Goal: Book appointment/travel/reservation

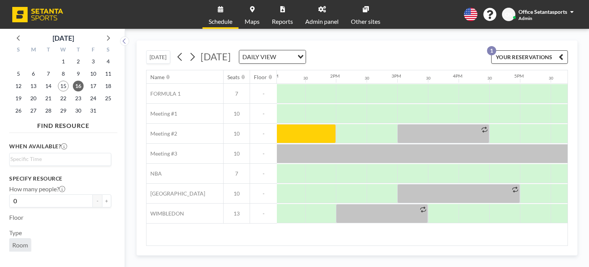
scroll to position [0, 841]
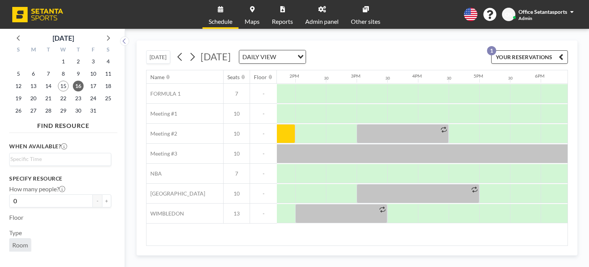
drag, startPoint x: 386, startPoint y: 245, endPoint x: 374, endPoint y: 253, distance: 14.4
click at [374, 253] on div "[DATE] [DATE] DAILY VIEW Loading... YOUR RESERVATIONS 1 Name Seats Floor 12AM 3…" at bounding box center [357, 147] width 441 height 215
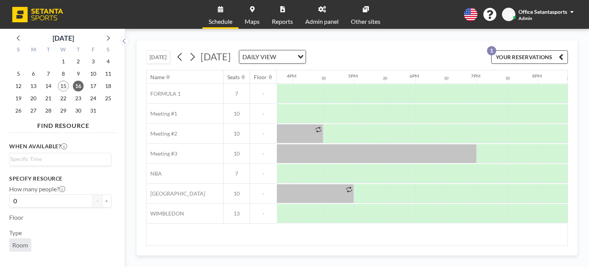
scroll to position [0, 844]
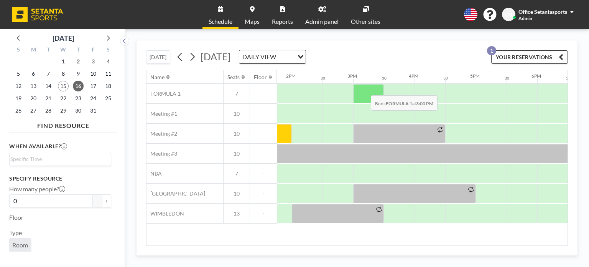
click at [365, 89] on div at bounding box center [368, 93] width 31 height 19
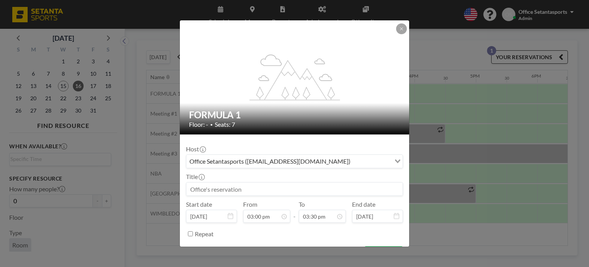
click at [261, 194] on input at bounding box center [294, 188] width 216 height 13
type input "ე"
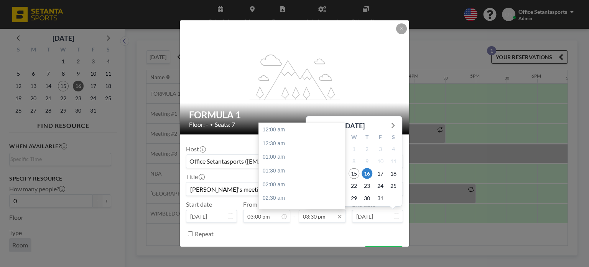
scroll to position [424, 0]
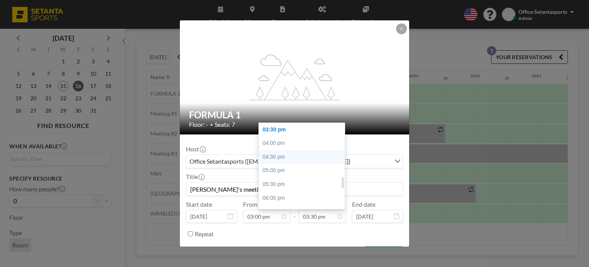
type input "[PERSON_NAME]'s meeting"
click at [291, 156] on div "04:30 pm" at bounding box center [304, 157] width 90 height 14
type input "04:30 pm"
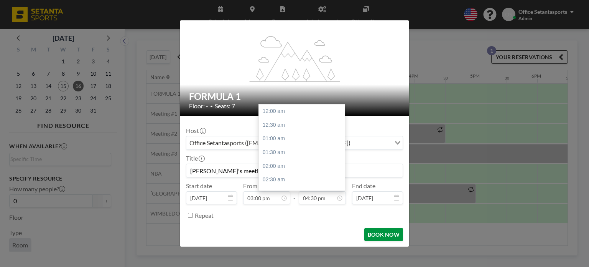
scroll to position [451, 0]
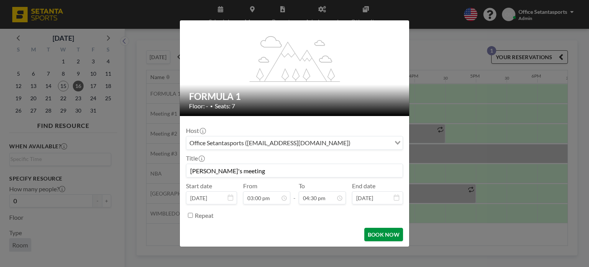
click at [366, 231] on button "BOOK NOW" at bounding box center [383, 234] width 39 height 13
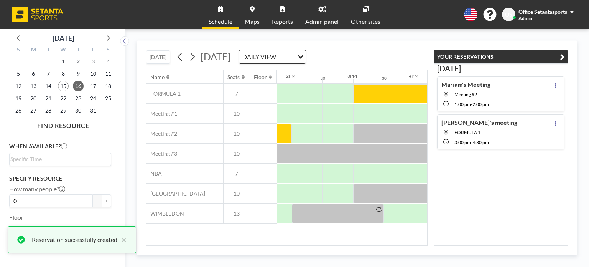
click at [300, 250] on div "[DATE] [DATE] DAILY VIEW Loading... Name Seats Floor 12AM 30 1AM 30 2AM 30 3AM …" at bounding box center [357, 147] width 441 height 215
click at [562, 56] on icon "button" at bounding box center [562, 56] width 5 height 9
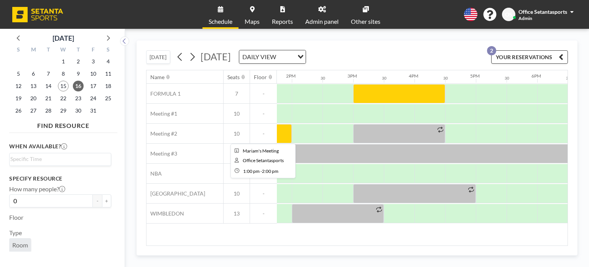
click at [284, 134] on div at bounding box center [261, 133] width 61 height 19
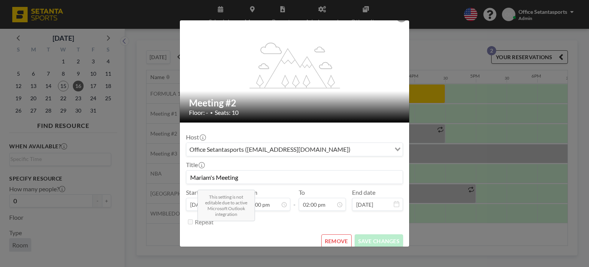
scroll to position [18, 0]
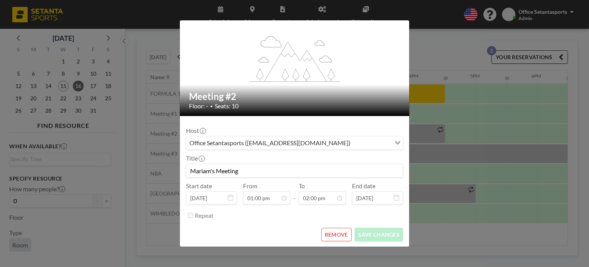
click at [336, 232] on button "REMOVE" at bounding box center [337, 234] width 30 height 13
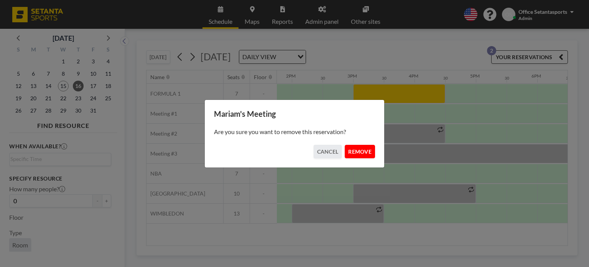
click at [361, 153] on button "REMOVE" at bounding box center [360, 151] width 30 height 13
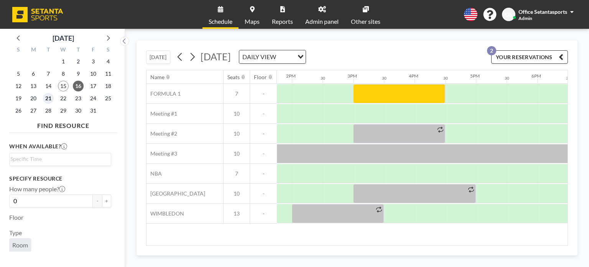
click at [48, 97] on span "21" at bounding box center [48, 98] width 11 height 11
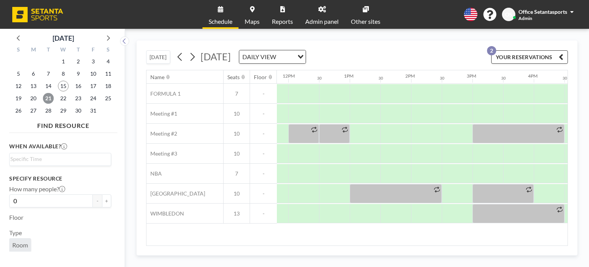
scroll to position [0, 714]
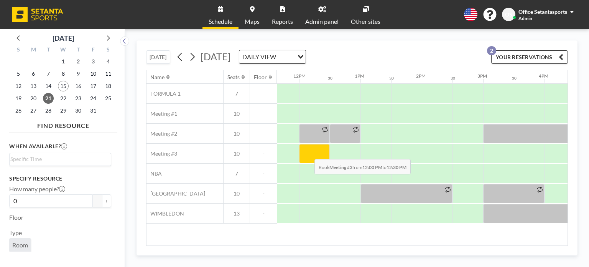
click at [308, 153] on div at bounding box center [314, 153] width 31 height 19
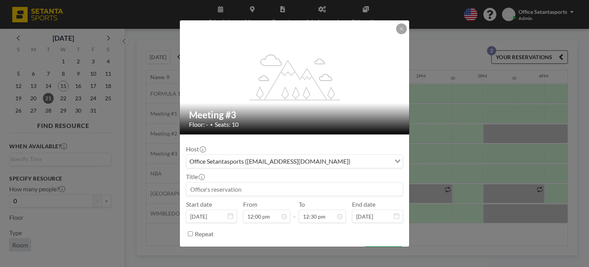
click at [255, 190] on input at bounding box center [294, 188] width 216 height 13
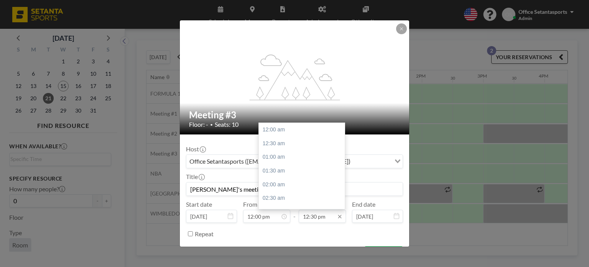
scroll to position [341, 0]
type input "[PERSON_NAME]'s meeting"
click at [286, 170] on div "02:00 pm" at bounding box center [304, 171] width 90 height 14
type input "02:00 pm"
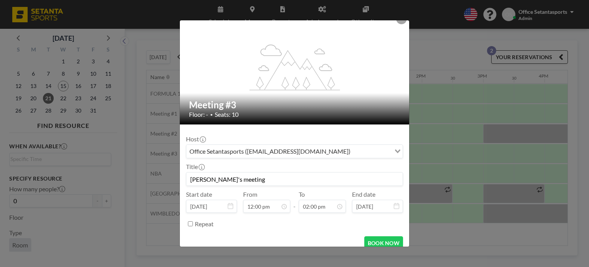
scroll to position [18, 0]
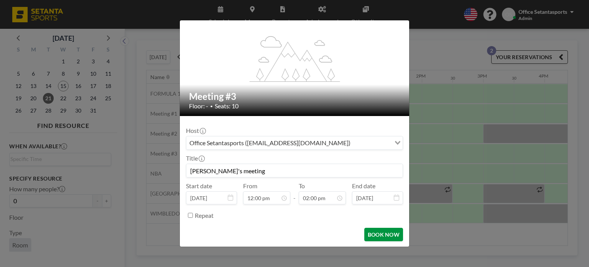
click at [379, 237] on button "BOOK NOW" at bounding box center [383, 234] width 39 height 13
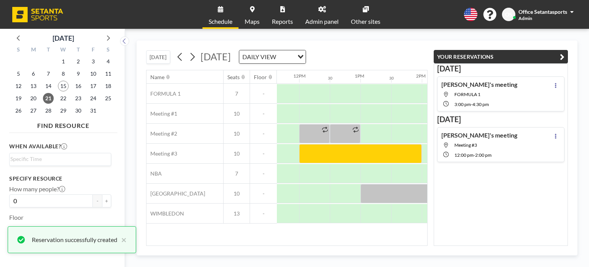
click at [561, 58] on icon "button" at bounding box center [562, 56] width 5 height 9
